Goal: Navigation & Orientation: Find specific page/section

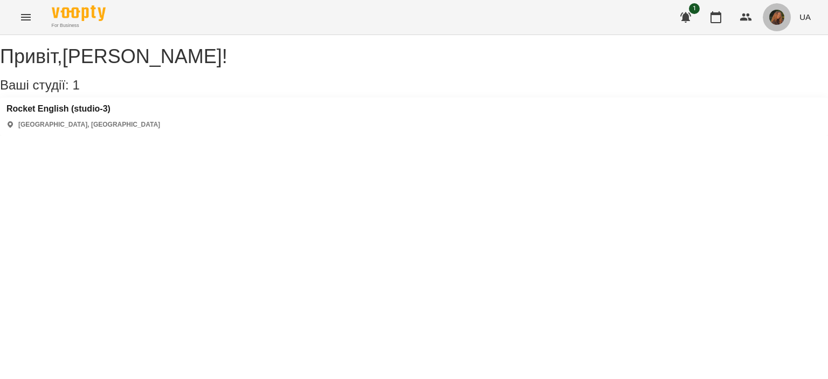
click at [781, 15] on img "button" at bounding box center [777, 17] width 15 height 15
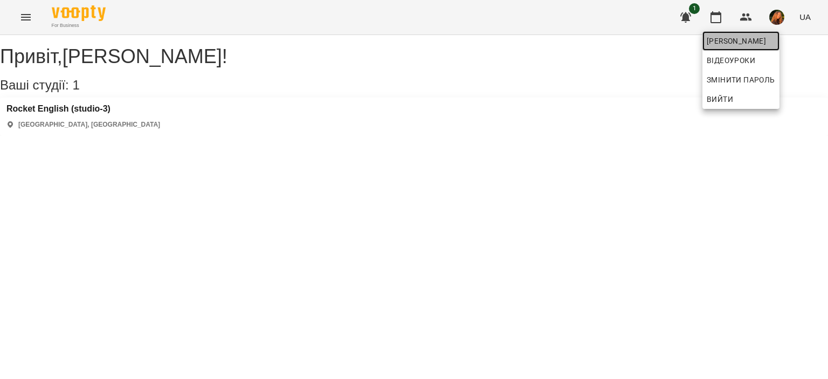
click at [761, 39] on span "[PERSON_NAME]" at bounding box center [741, 41] width 68 height 13
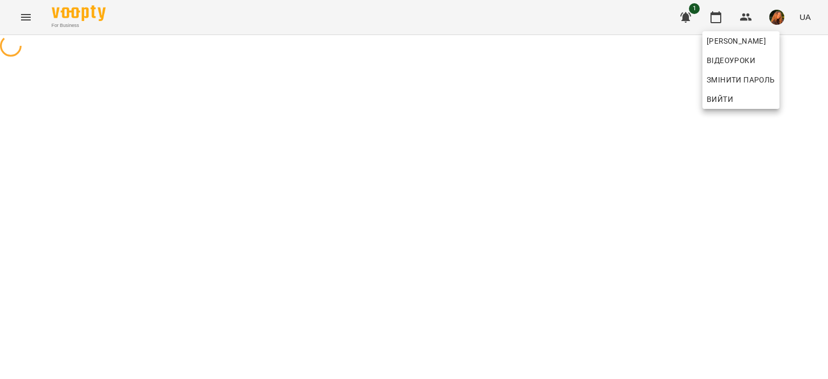
click at [736, 172] on div at bounding box center [414, 189] width 828 height 379
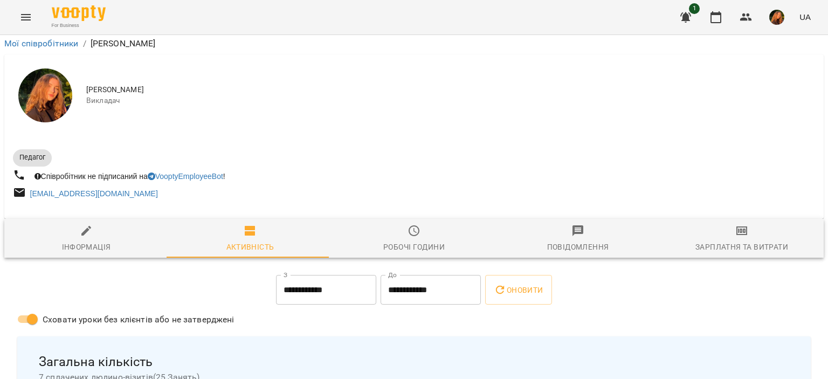
scroll to position [1616, 0]
